Goal: Find specific page/section: Find specific page/section

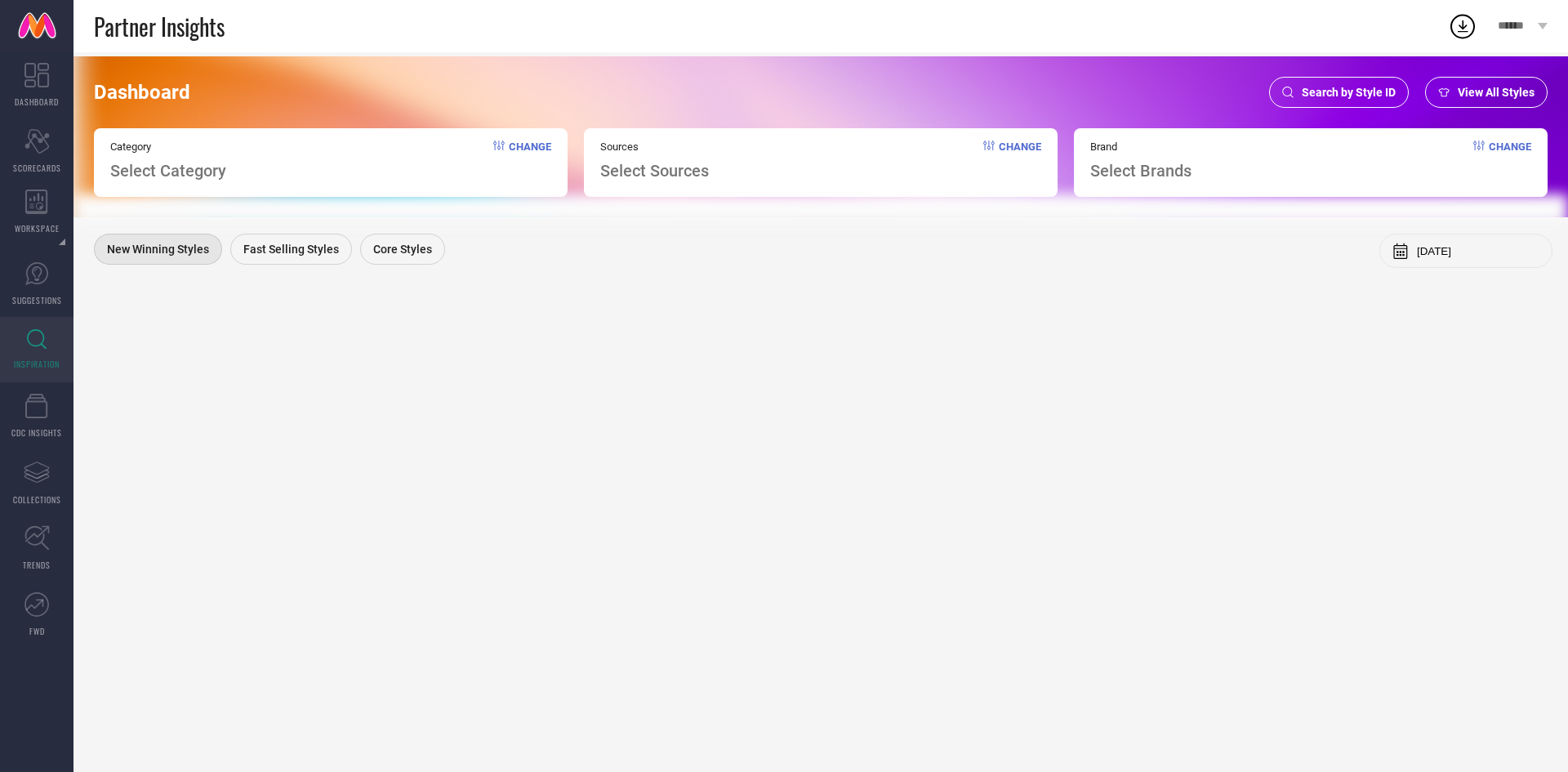
click at [1338, 82] on div "Search by Style ID" at bounding box center [1339, 92] width 140 height 31
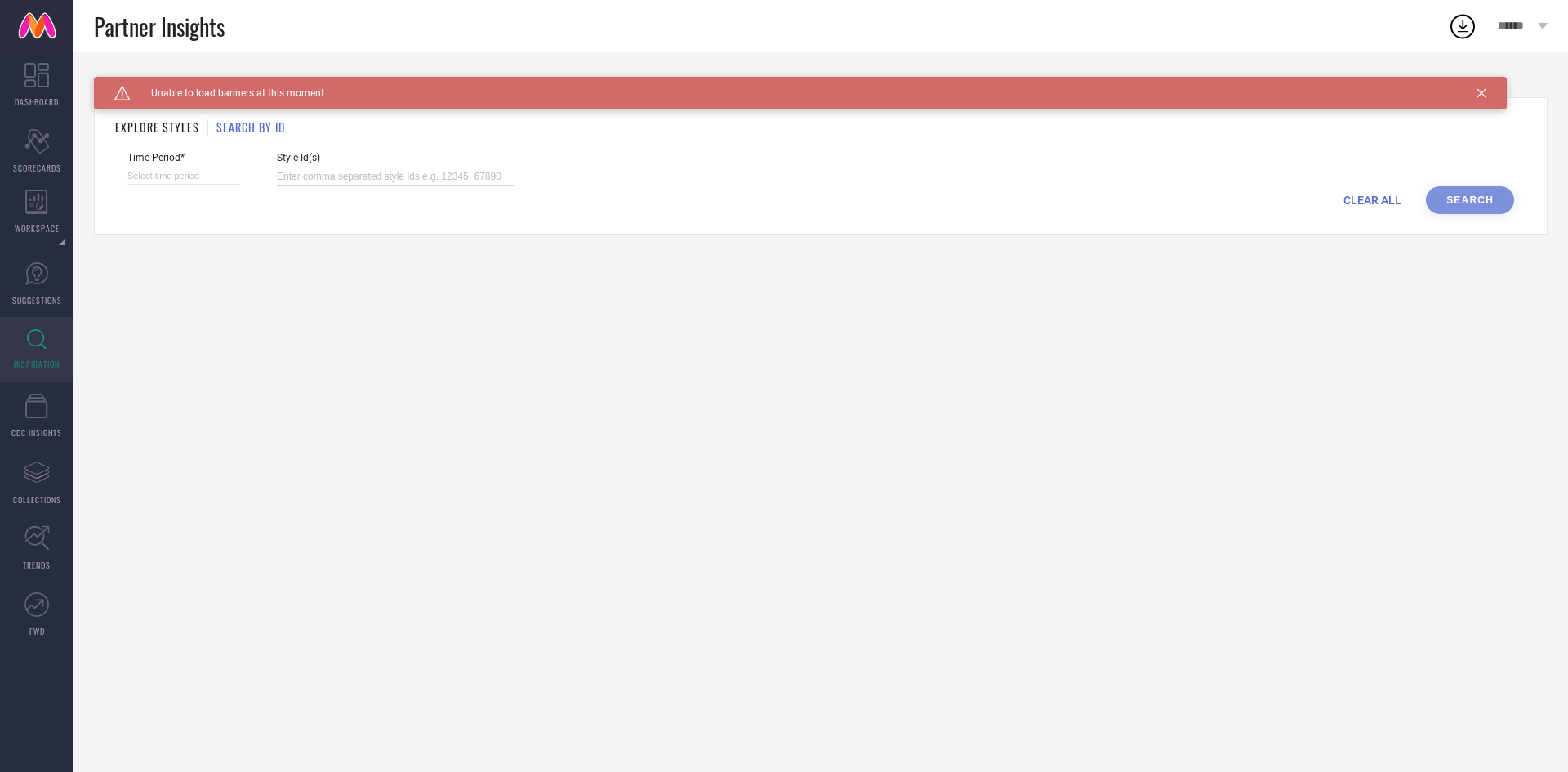
click at [346, 174] on input at bounding box center [395, 176] width 237 height 19
paste input "33121412 32910121 32890523 32109880 33611432 32298833 32890506 32890523 3361124…"
type input "33121412 32910121 32890523 32109880 33611432 32298833 32890506 32890523 3361124…"
select select "9"
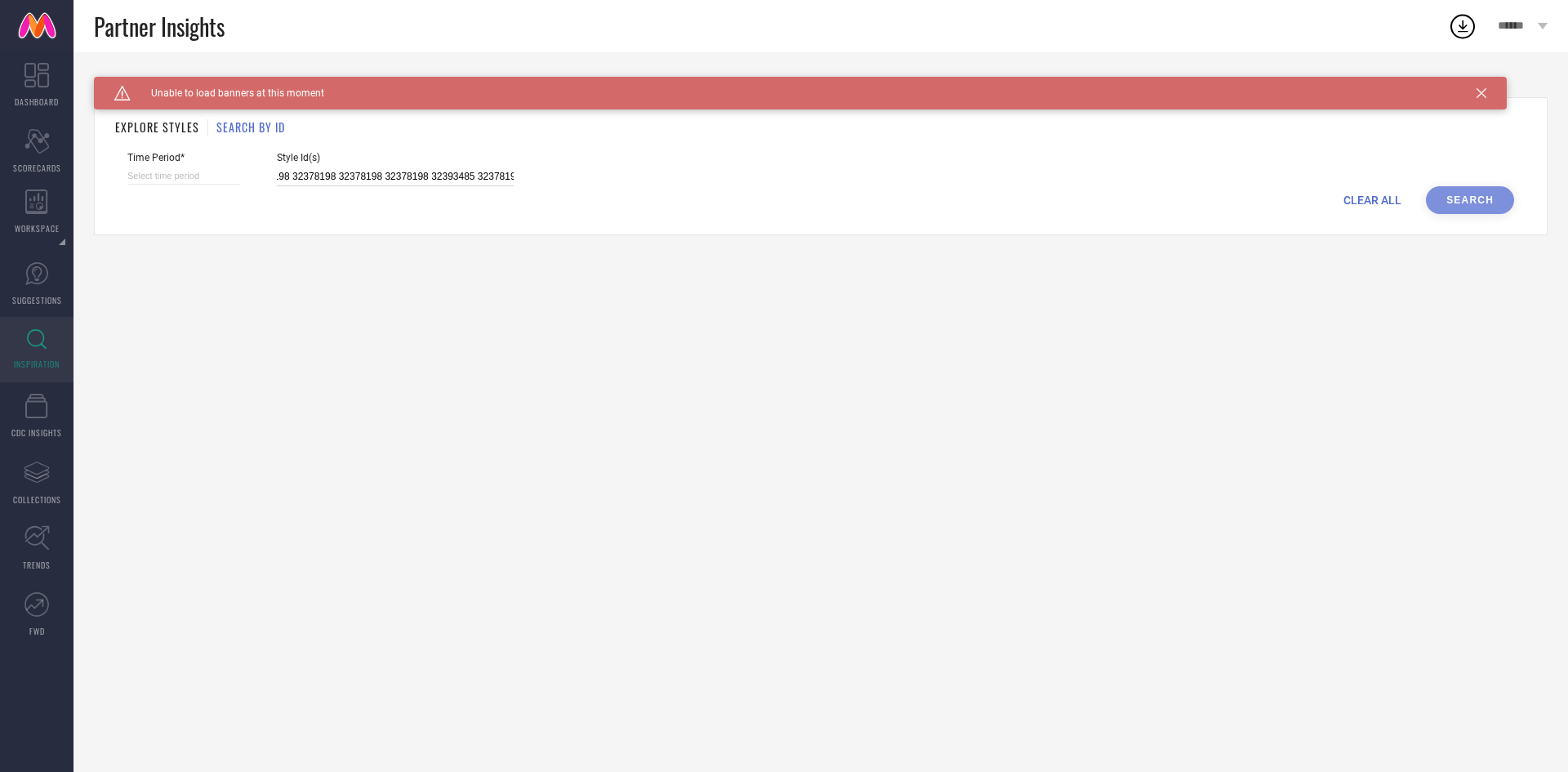
select select "2025"
select select "10"
select select "2025"
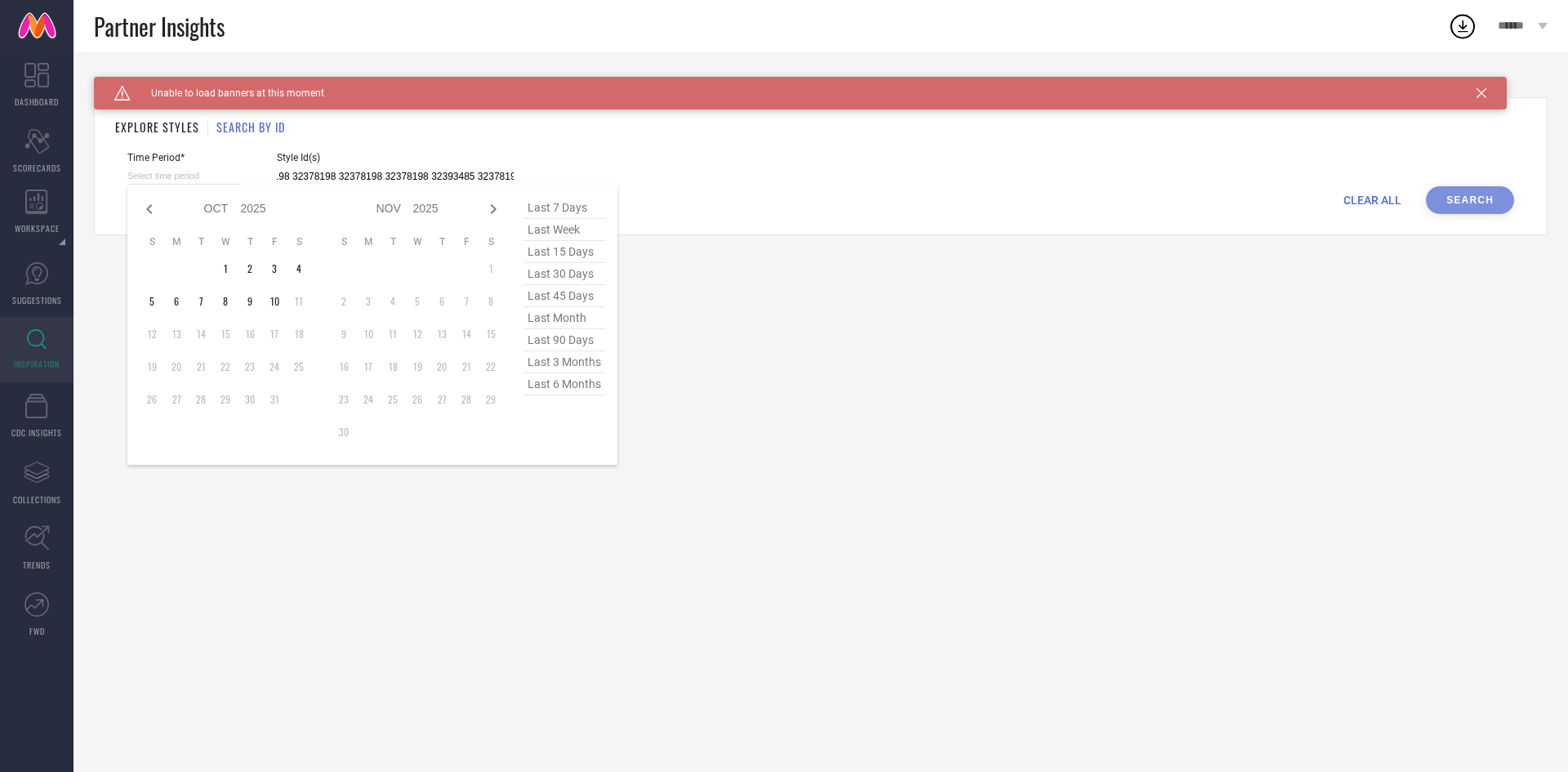
click at [206, 175] on input at bounding box center [184, 175] width 113 height 17
type input "33121412 32910121 32890523 32109880 33611432 32298833 32890506 32890523 3361124…"
click at [564, 369] on span "last 3 months" at bounding box center [565, 362] width 82 height 22
type input "[DATE] to [DATE]"
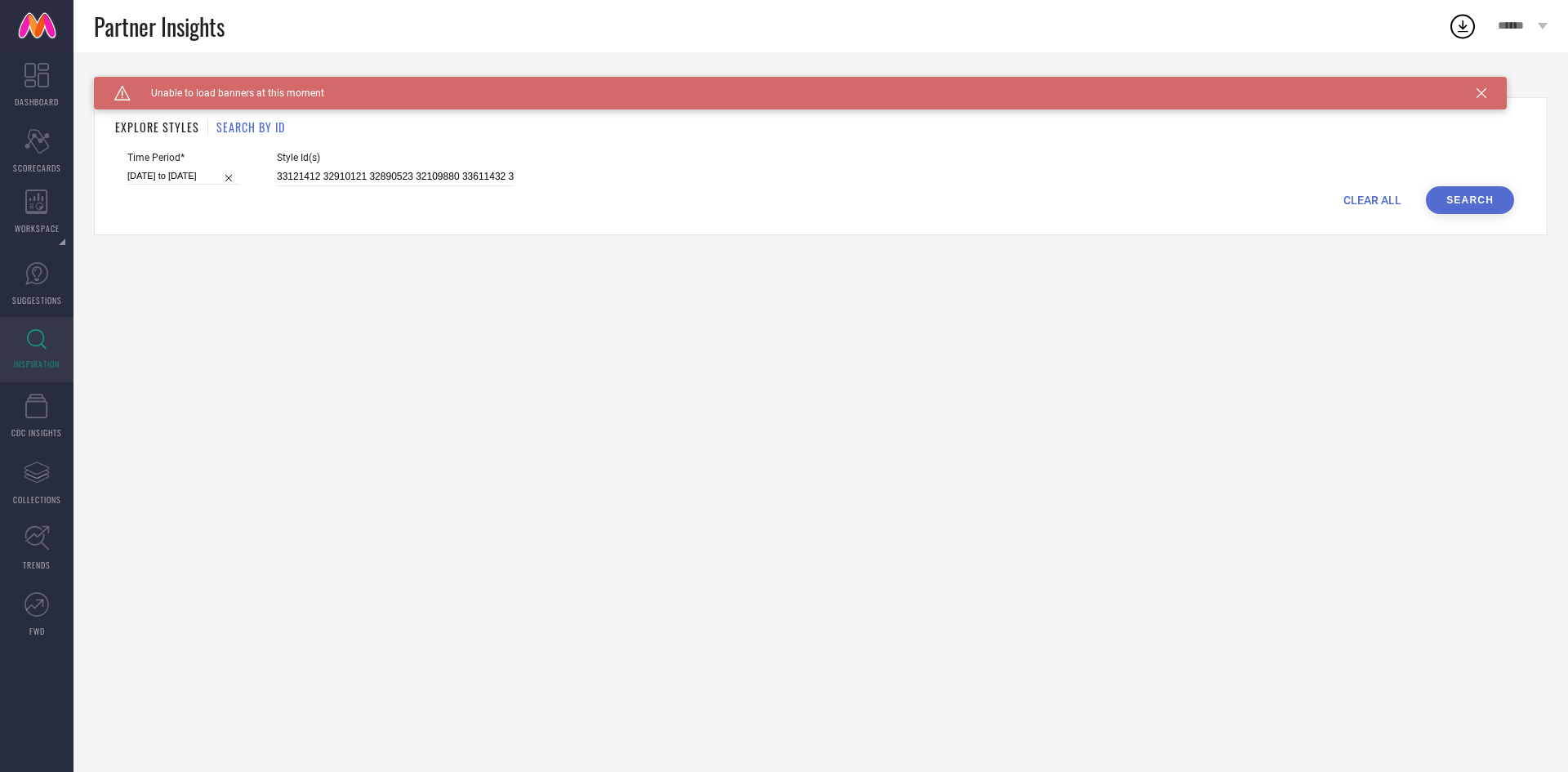
click at [1479, 195] on button "Search" at bounding box center [1470, 200] width 89 height 27
